Goal: Transaction & Acquisition: Purchase product/service

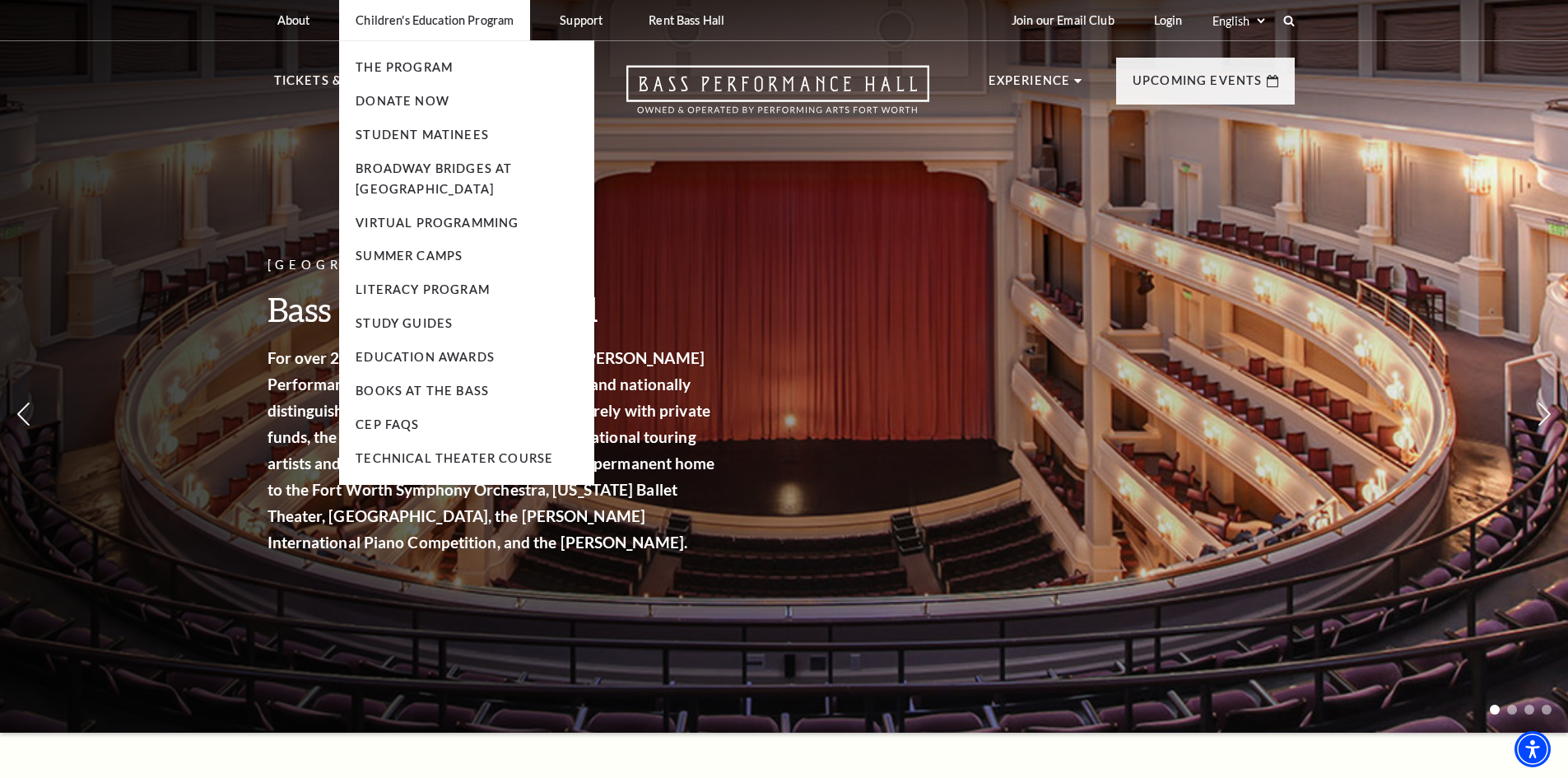
click at [412, 177] on li "Broadway Bridges at [GEOGRAPHIC_DATA]" at bounding box center [467, 179] width 222 height 41
click at [412, 169] on link "Broadway Bridges at [GEOGRAPHIC_DATA]" at bounding box center [433, 178] width 156 height 35
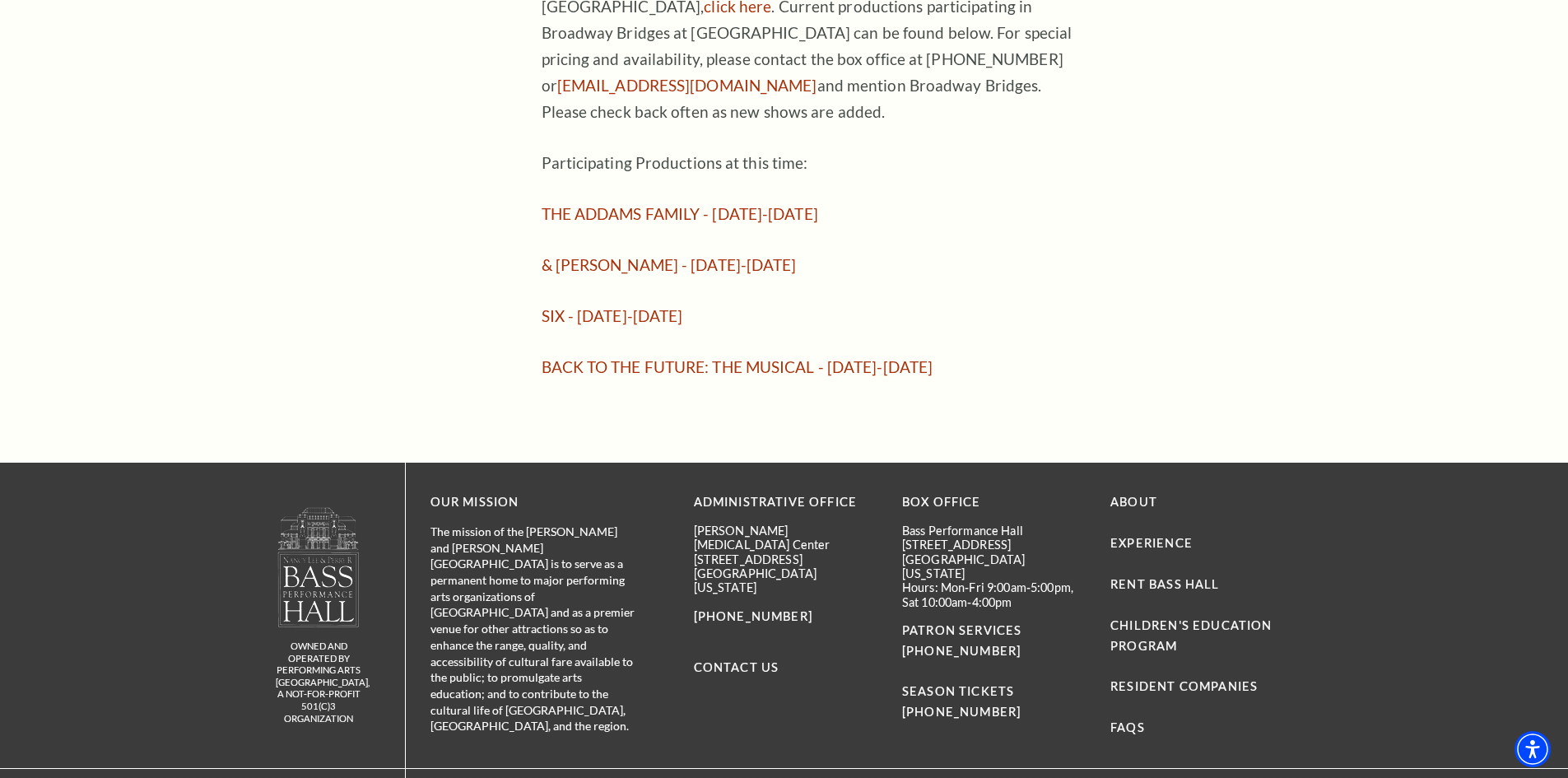
scroll to position [1407, 0]
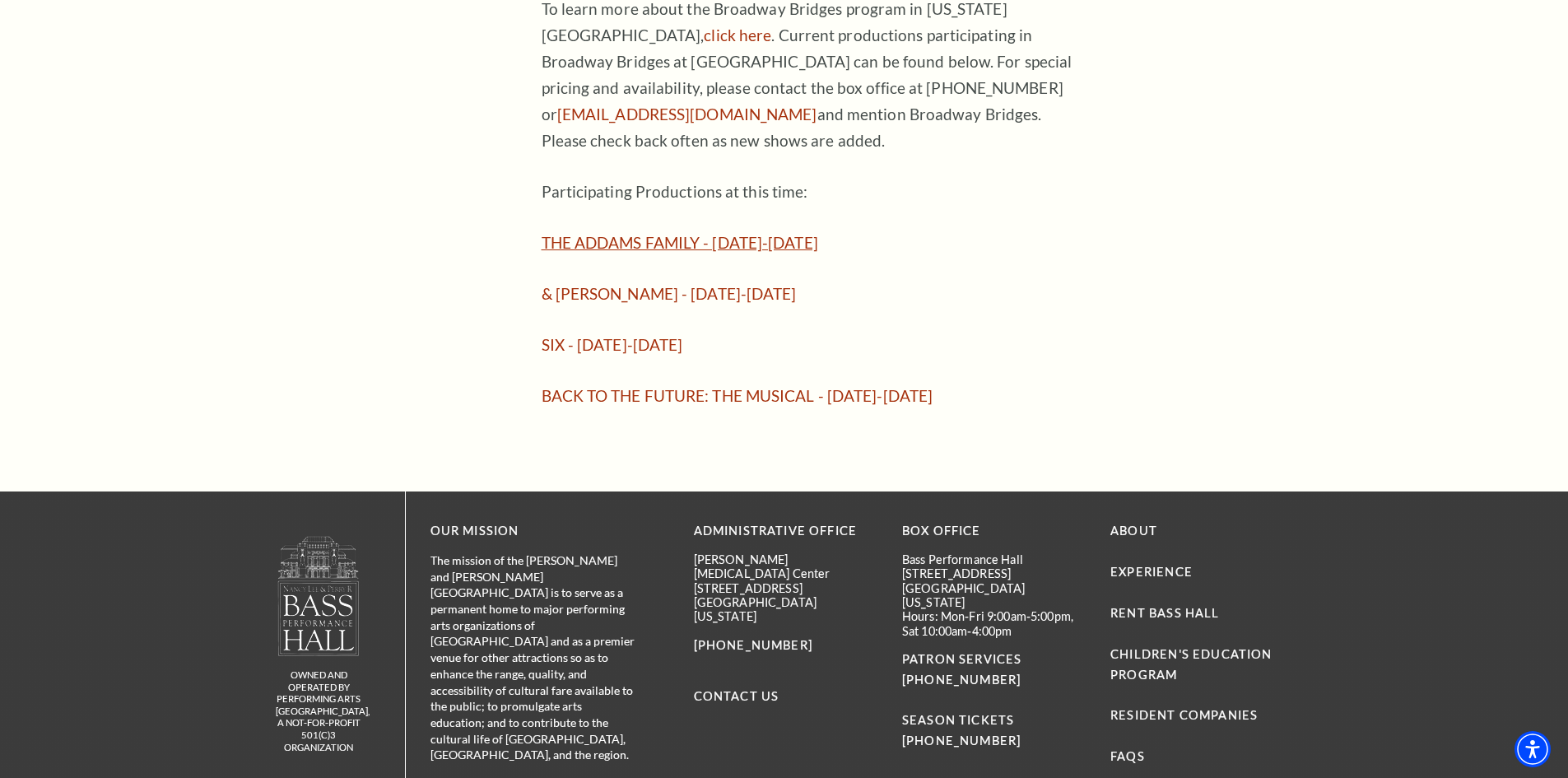
click at [715, 233] on link "THE ADDAMS FAMILY - [DATE]-[DATE]" at bounding box center [680, 242] width 276 height 19
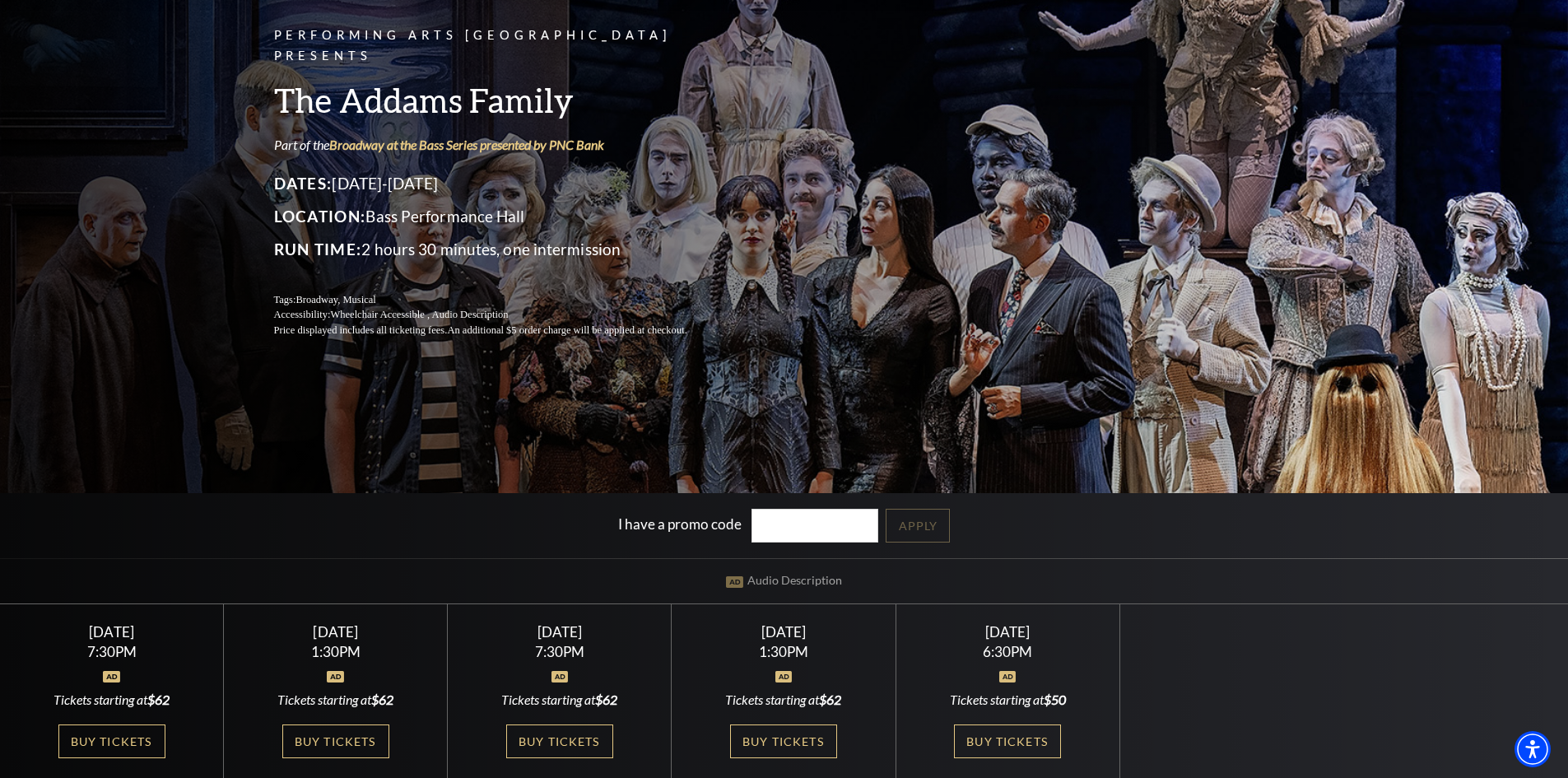
scroll to position [330, 0]
